Goal: Information Seeking & Learning: Learn about a topic

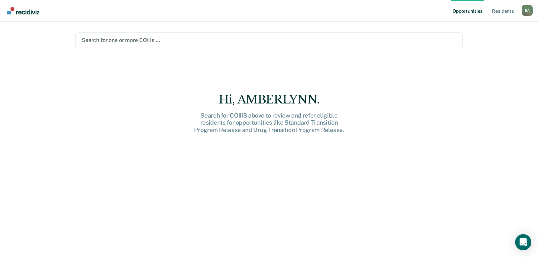
click at [123, 40] on div at bounding box center [269, 40] width 375 height 8
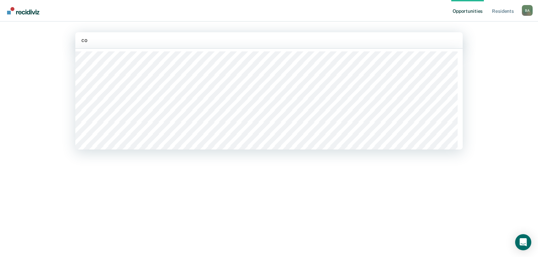
type input "[PERSON_NAME]"
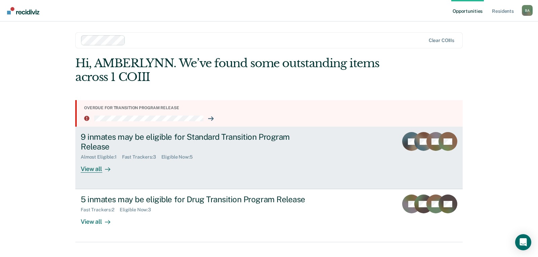
click at [94, 169] on div "View all" at bounding box center [100, 166] width 38 height 13
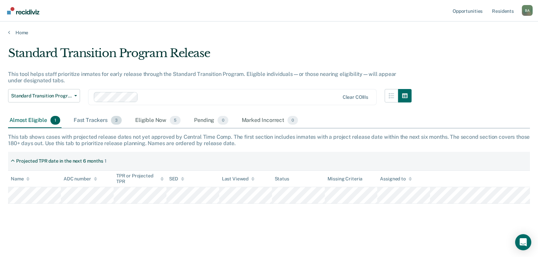
click at [89, 122] on div "Fast Trackers 3" at bounding box center [97, 120] width 51 height 15
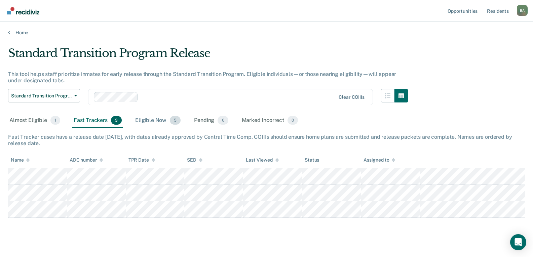
click at [150, 121] on div "Eligible Now 5" at bounding box center [158, 120] width 48 height 15
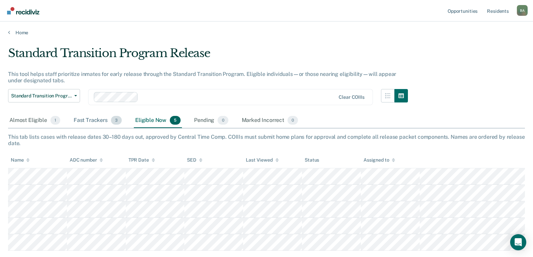
click at [86, 123] on div "Fast Trackers 3" at bounding box center [97, 120] width 51 height 15
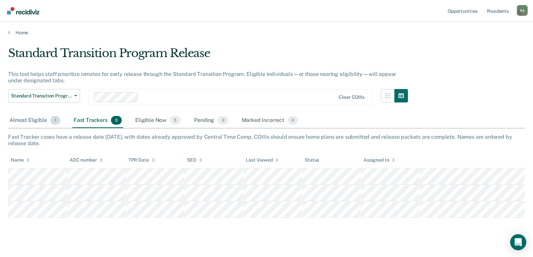
click at [30, 119] on div "Almost Eligible 1" at bounding box center [34, 120] width 53 height 15
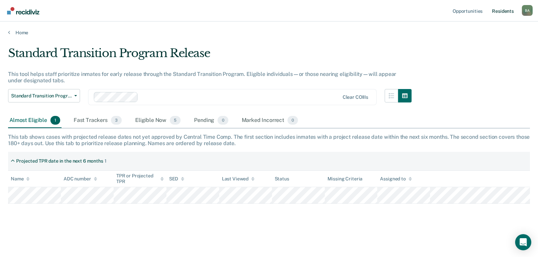
click at [503, 12] on link "Resident s" at bounding box center [503, 11] width 25 height 22
